Goal: Task Accomplishment & Management: Manage account settings

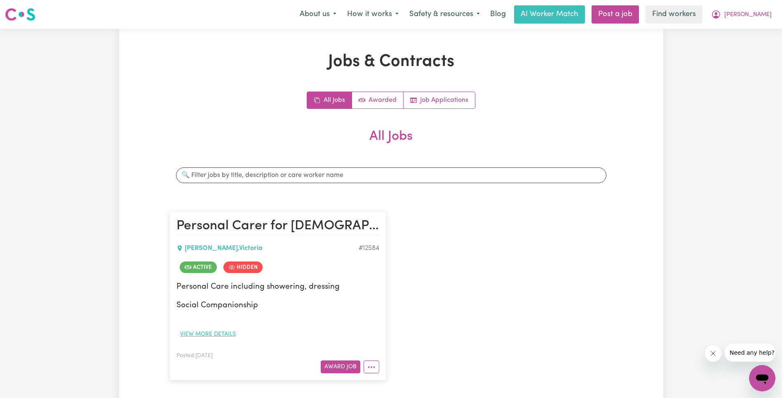
click at [201, 336] on button "View more details" at bounding box center [208, 334] width 63 height 13
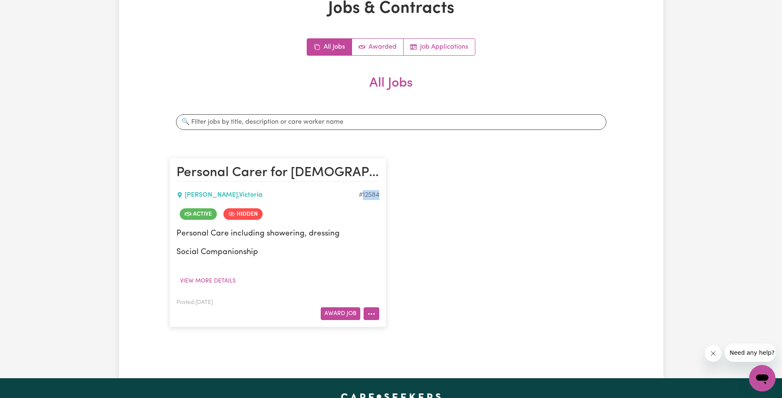
click at [373, 314] on button "More options" at bounding box center [372, 313] width 16 height 13
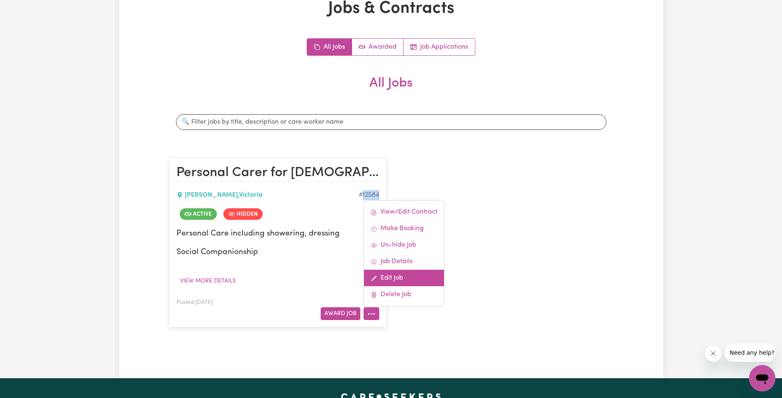
click at [420, 275] on link "Edit Job" at bounding box center [404, 278] width 80 height 16
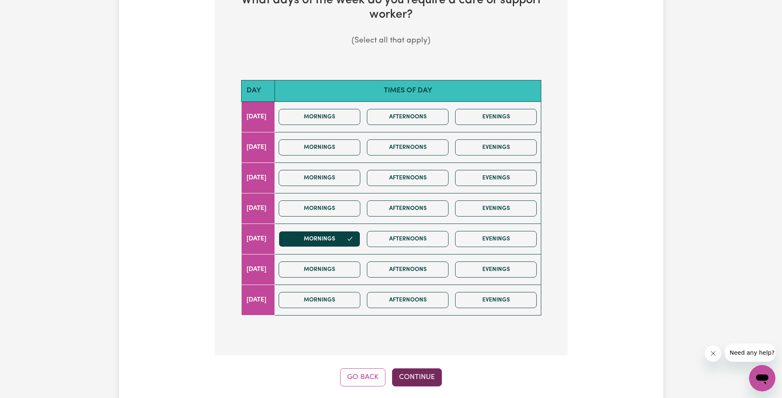
click at [412, 368] on button "Continue" at bounding box center [417, 377] width 50 height 18
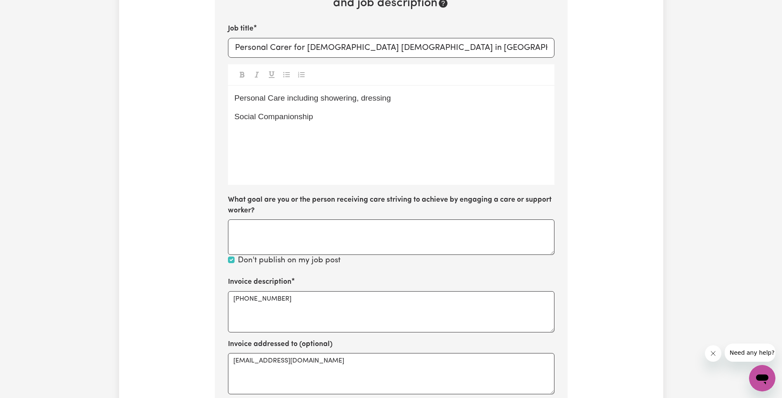
scroll to position [264, 0]
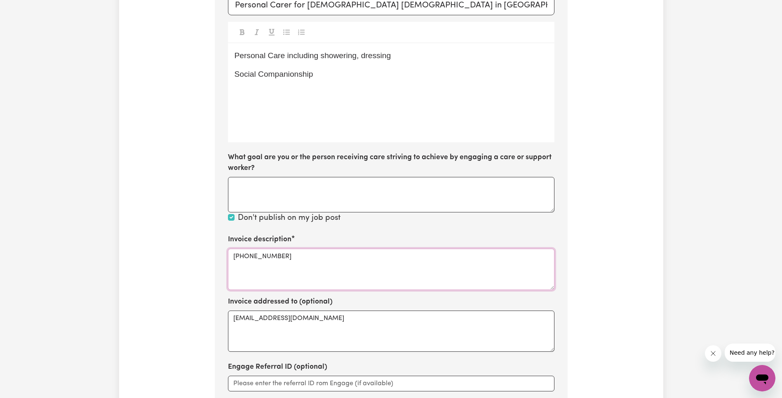
click at [254, 249] on textarea "[PHONE_NUMBER]" at bounding box center [391, 269] width 327 height 41
type textarea "[PHONE_NUMBER]"
click at [302, 249] on textarea "[PHONE_NUMBER]" at bounding box center [391, 269] width 327 height 41
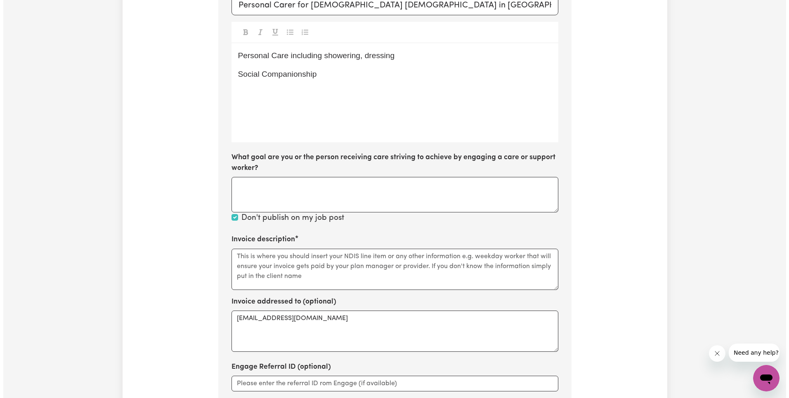
scroll to position [0, 0]
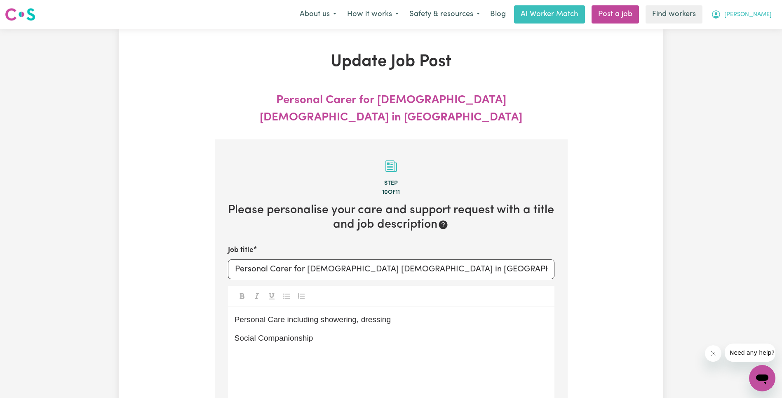
click at [762, 19] on button "[PERSON_NAME]" at bounding box center [741, 14] width 71 height 17
click at [758, 30] on link "My Dashboard" at bounding box center [744, 32] width 65 height 16
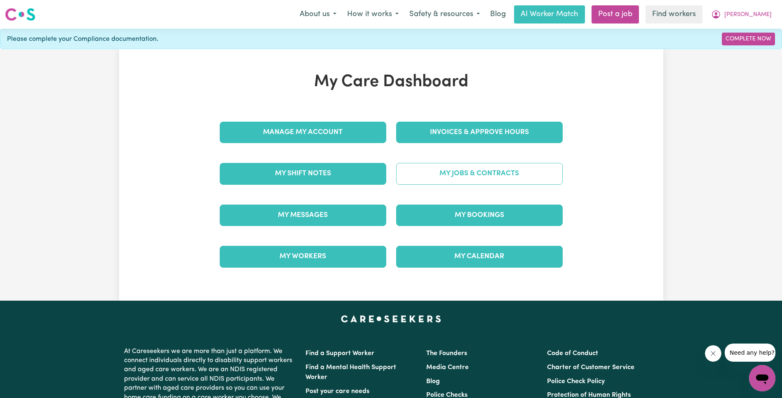
click at [459, 170] on link "My Jobs & Contracts" at bounding box center [479, 173] width 167 height 21
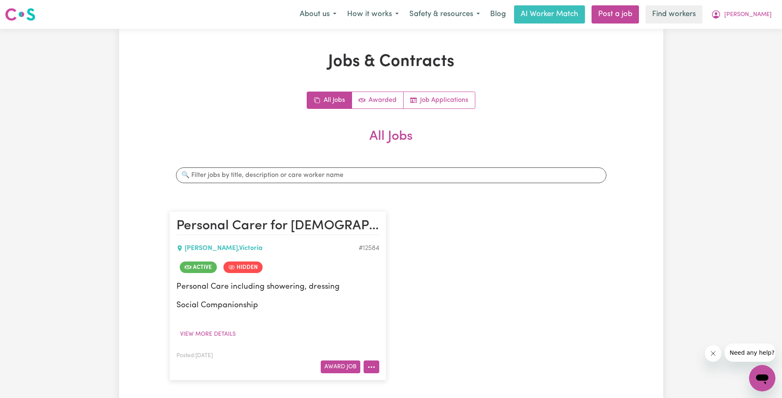
click at [374, 369] on icon "More options" at bounding box center [371, 367] width 8 height 8
click at [412, 271] on link "View/Edit Contract" at bounding box center [404, 265] width 80 height 16
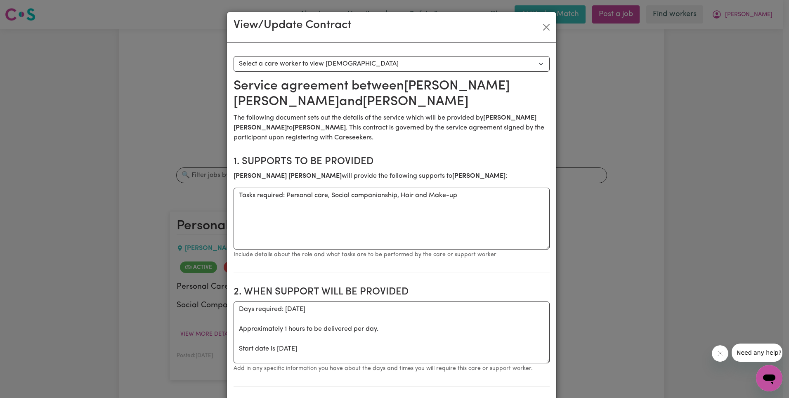
click at [409, 57] on select "Select a care worker to view [DEMOGRAPHIC_DATA] #9234 - [PERSON_NAME] (contract…" at bounding box center [391, 64] width 316 height 16
select select "8846"
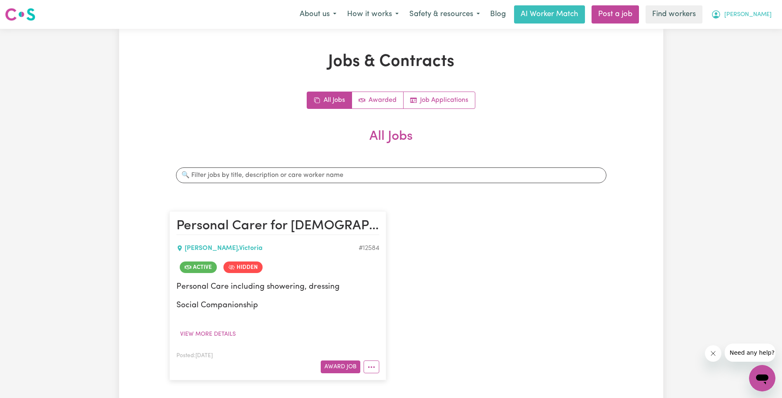
click at [765, 20] on button "[PERSON_NAME]" at bounding box center [741, 14] width 71 height 17
click at [756, 46] on link "Logout" at bounding box center [744, 48] width 65 height 16
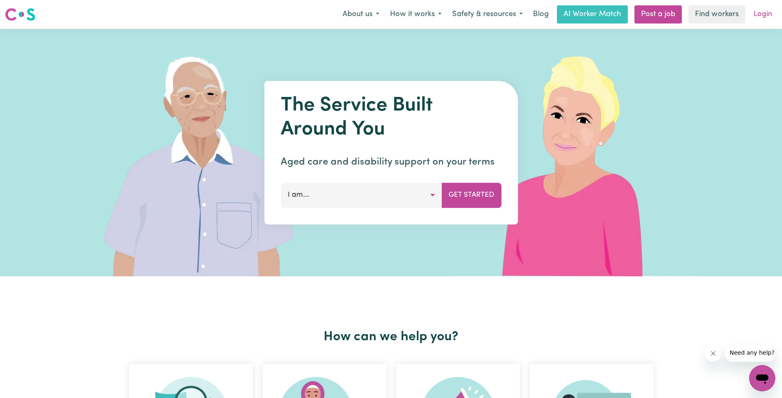
click at [770, 14] on link "Login" at bounding box center [763, 14] width 28 height 18
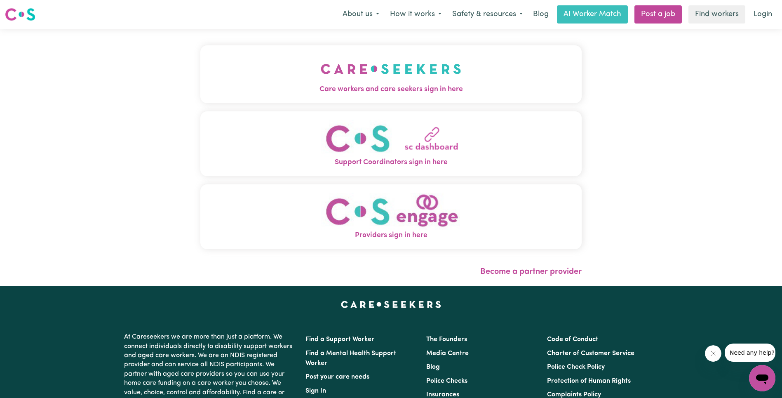
click at [251, 57] on button "Care workers and care seekers sign in here" at bounding box center [391, 74] width 382 height 58
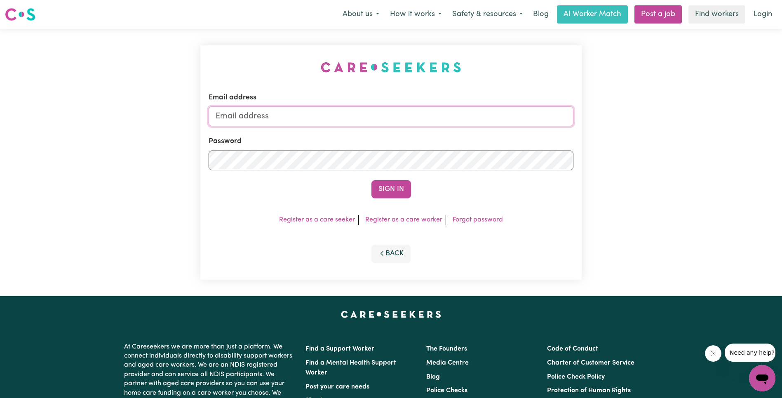
click at [422, 122] on input "Email address" at bounding box center [391, 116] width 365 height 20
paste input "[EMAIL_ADDRESS][DOMAIN_NAME]"
type input "[EMAIL_ADDRESS][DOMAIN_NAME]"
click at [406, 188] on button "Sign In" at bounding box center [392, 189] width 40 height 18
